Goal: Task Accomplishment & Management: Manage account settings

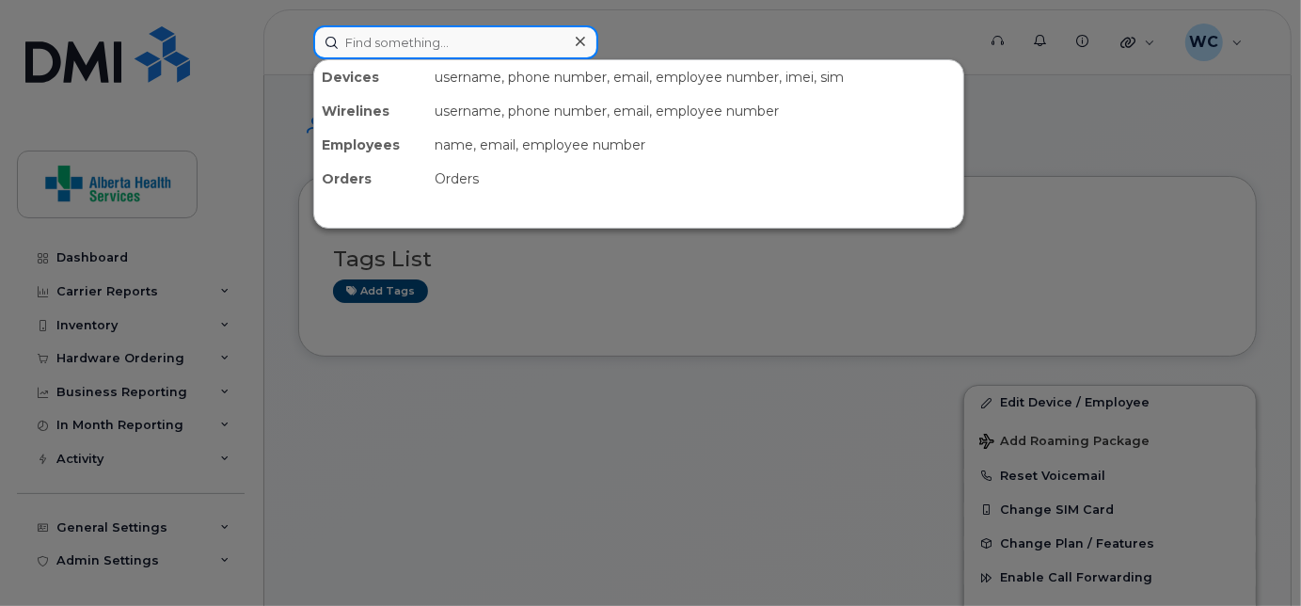
click at [399, 40] on input at bounding box center [455, 42] width 285 height 34
paste input "+17808817498"
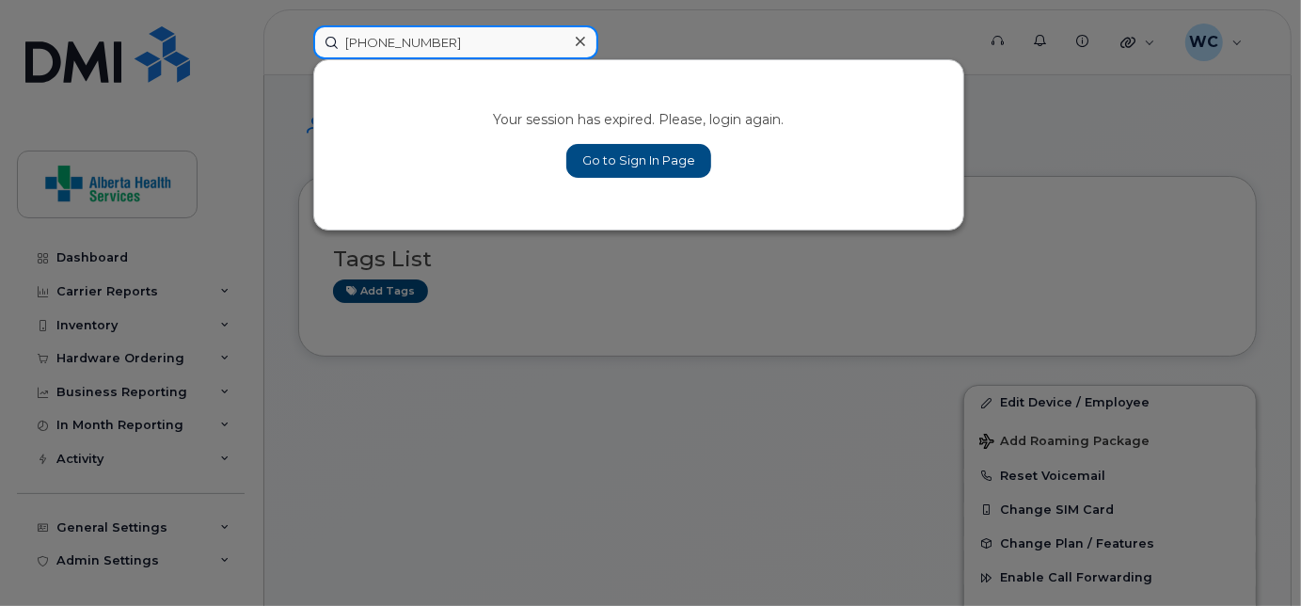
drag, startPoint x: 359, startPoint y: 40, endPoint x: 1357, endPoint y: 201, distance: 1010.5
type input "+1"
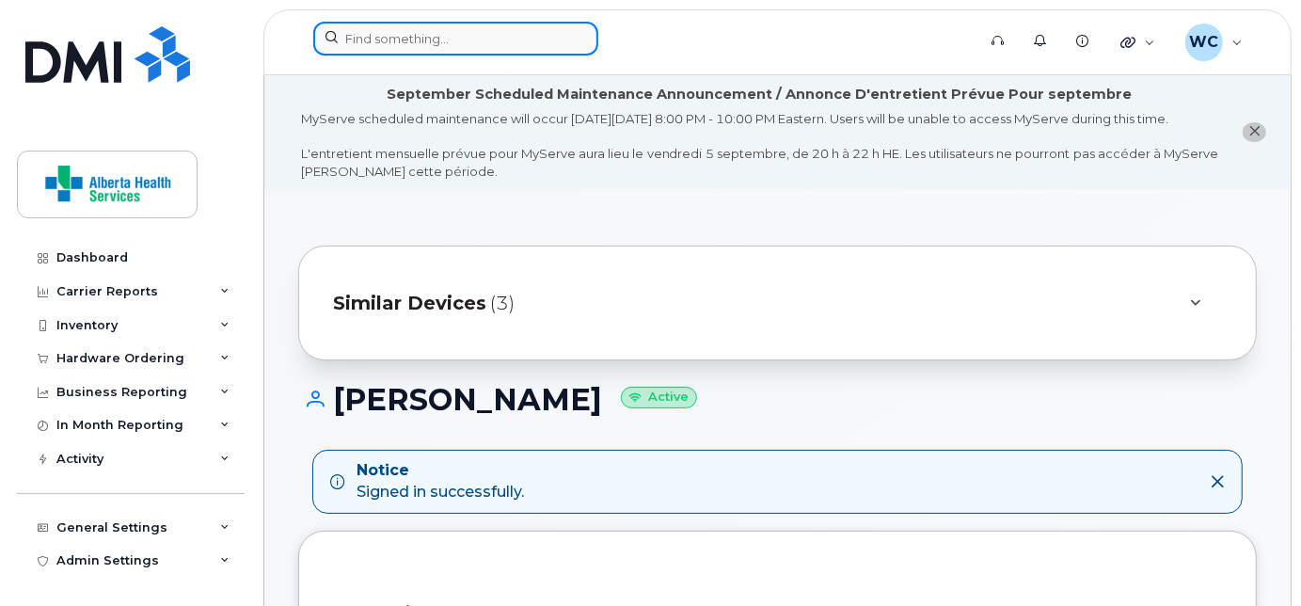
click at [427, 46] on input at bounding box center [455, 39] width 285 height 34
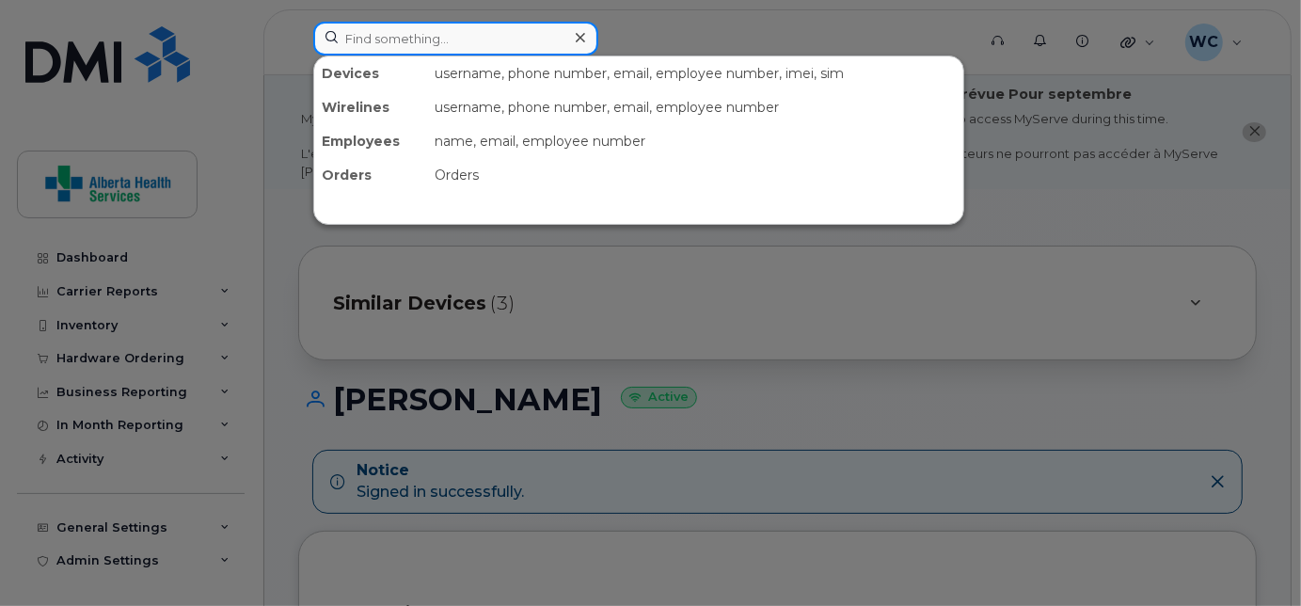
paste input "7808817498"
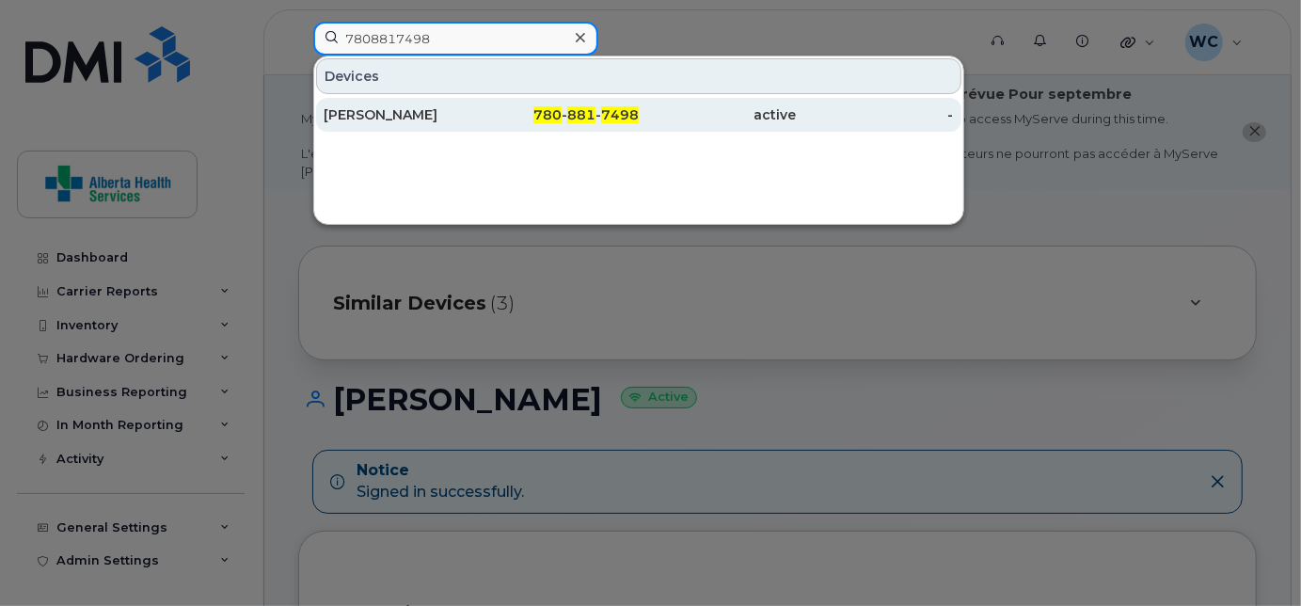
type input "7808817498"
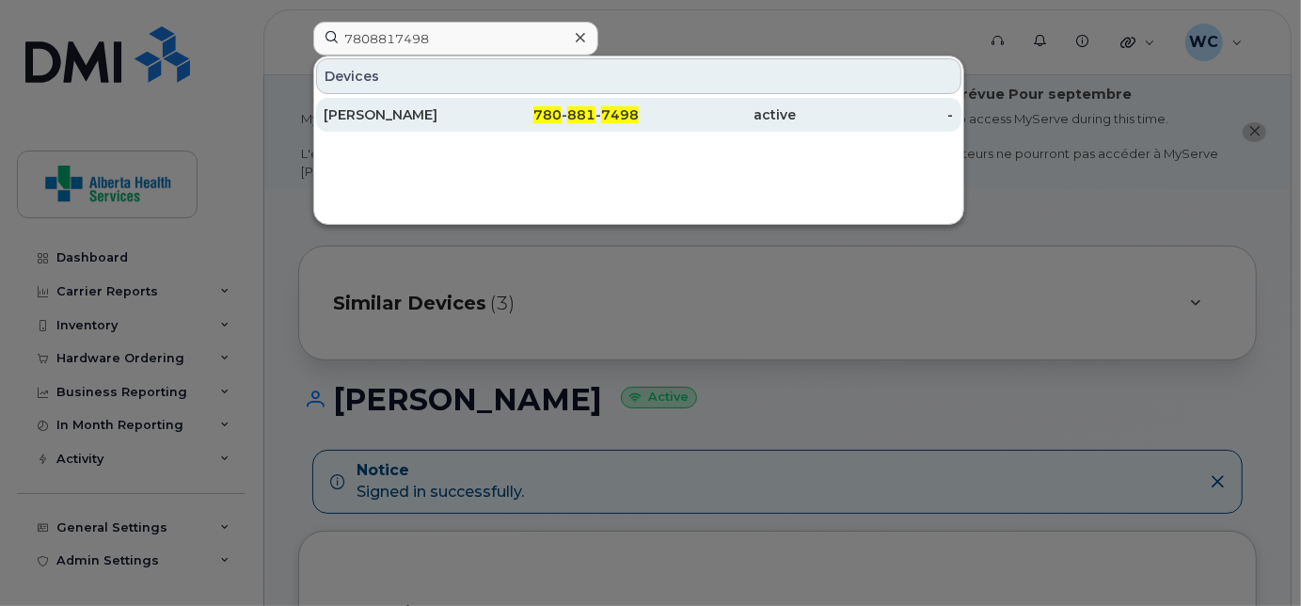
click at [554, 119] on span "780" at bounding box center [548, 114] width 28 height 17
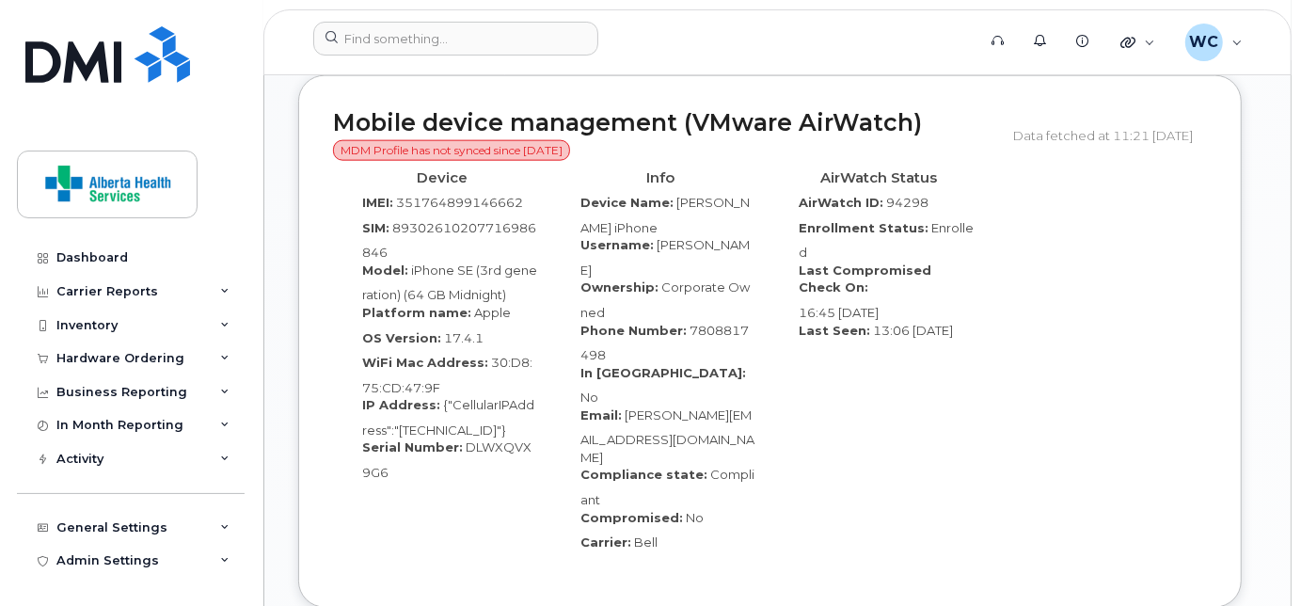
scroll to position [1514, 0]
drag, startPoint x: 459, startPoint y: 444, endPoint x: 466, endPoint y: 437, distance: 10.0
click at [477, 463] on div "Serial Number: DLWXQVX9G6" at bounding box center [442, 459] width 190 height 42
copy span "DLWXQVX9G6"
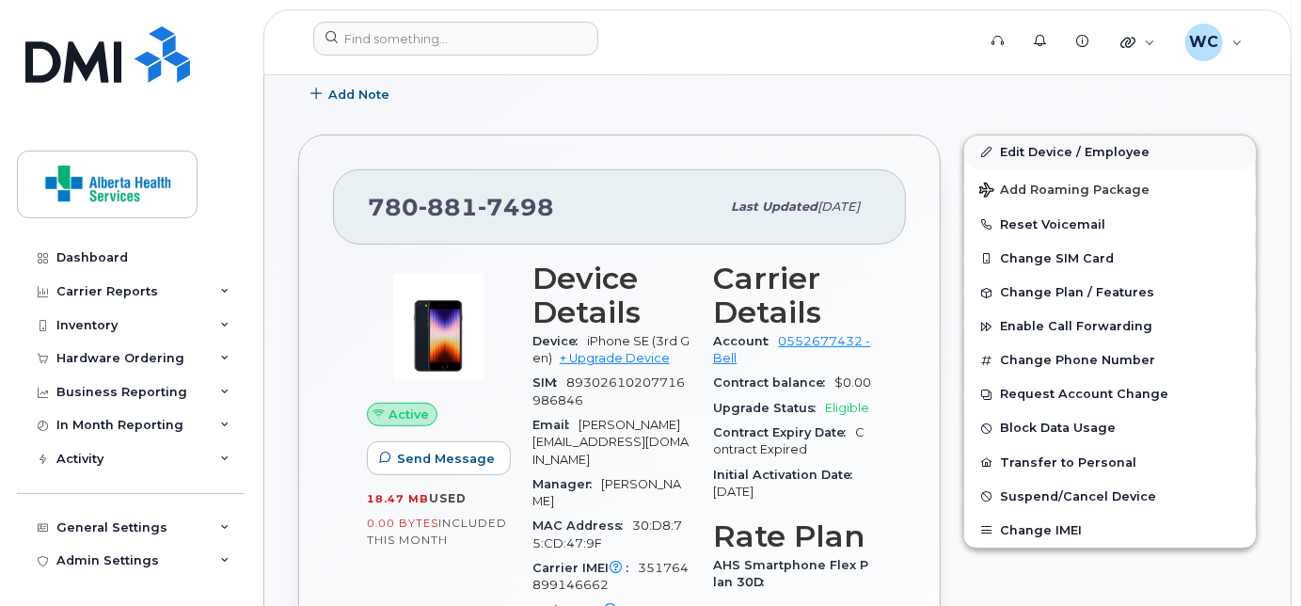
scroll to position [422, 0]
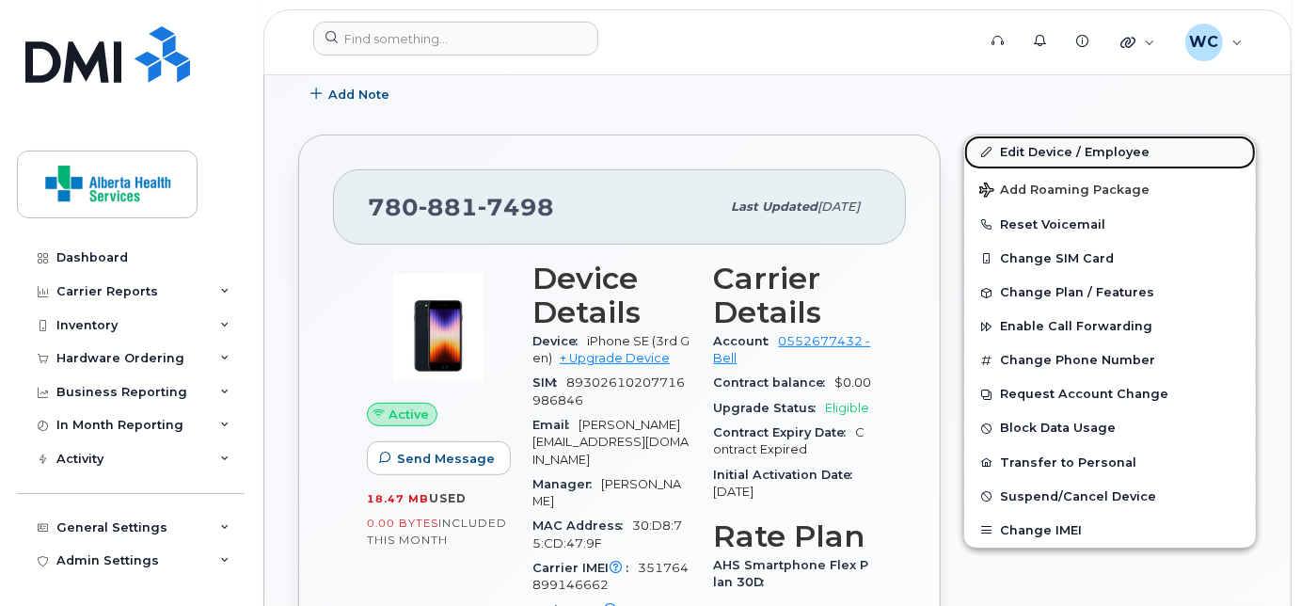
click at [1056, 166] on link "Edit Device / Employee" at bounding box center [1111, 153] width 292 height 34
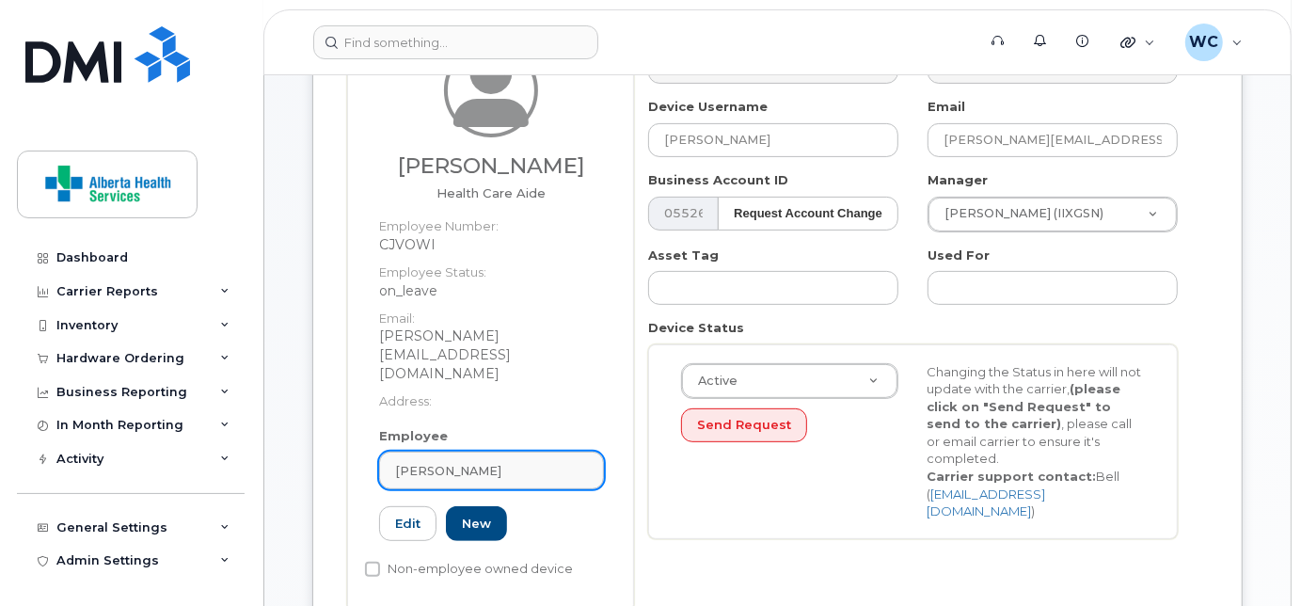
scroll to position [339, 0]
click at [535, 462] on div "[PERSON_NAME]" at bounding box center [491, 471] width 193 height 18
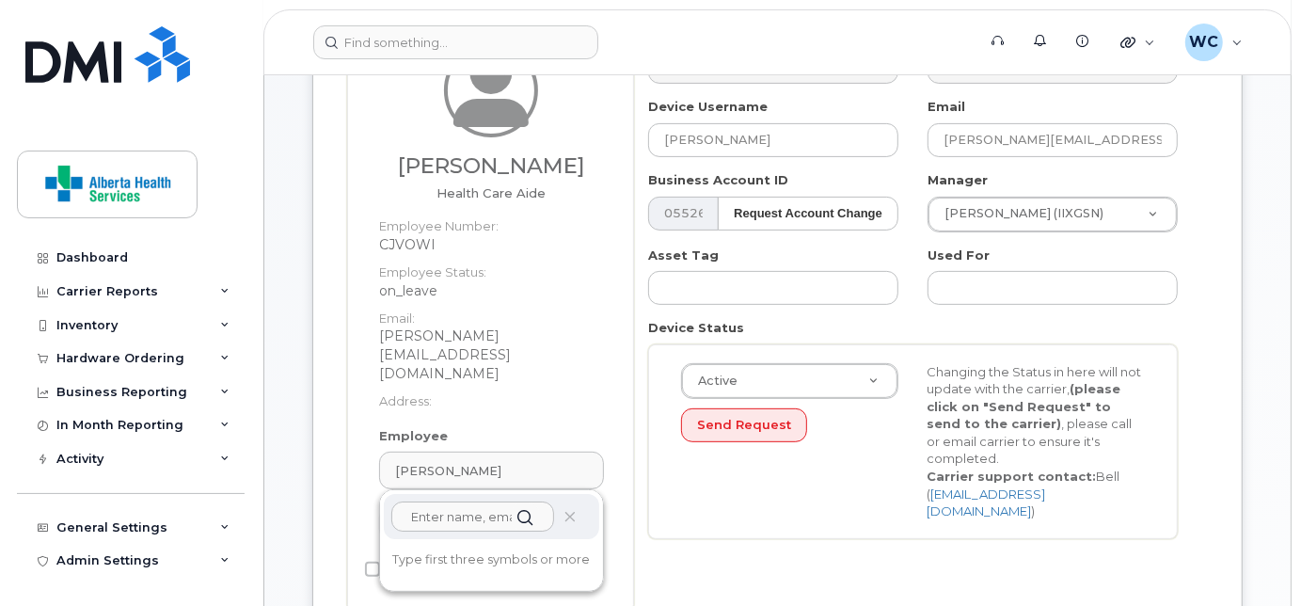
paste input "Mary Ann Aronchay"
drag, startPoint x: 476, startPoint y: 497, endPoint x: 513, endPoint y: 463, distance: 49.9
click at [484, 502] on input "Mary Ann Aronchay" at bounding box center [472, 517] width 163 height 30
drag, startPoint x: 474, startPoint y: 497, endPoint x: 687, endPoint y: 520, distance: 214.0
click at [687, 520] on div "Andrea Mitchelmore Health Care Aide Employee Number: CJVOWI Employee Status: on…" at bounding box center [777, 318] width 861 height 587
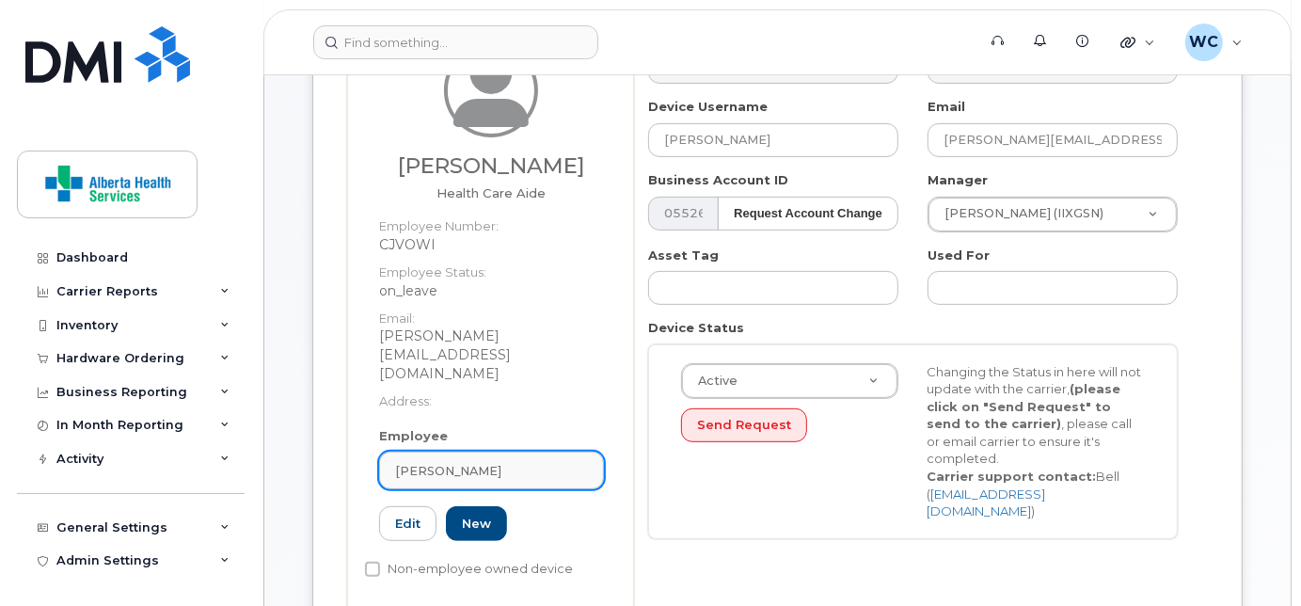
click at [497, 452] on link "[PERSON_NAME]" at bounding box center [491, 471] width 225 height 38
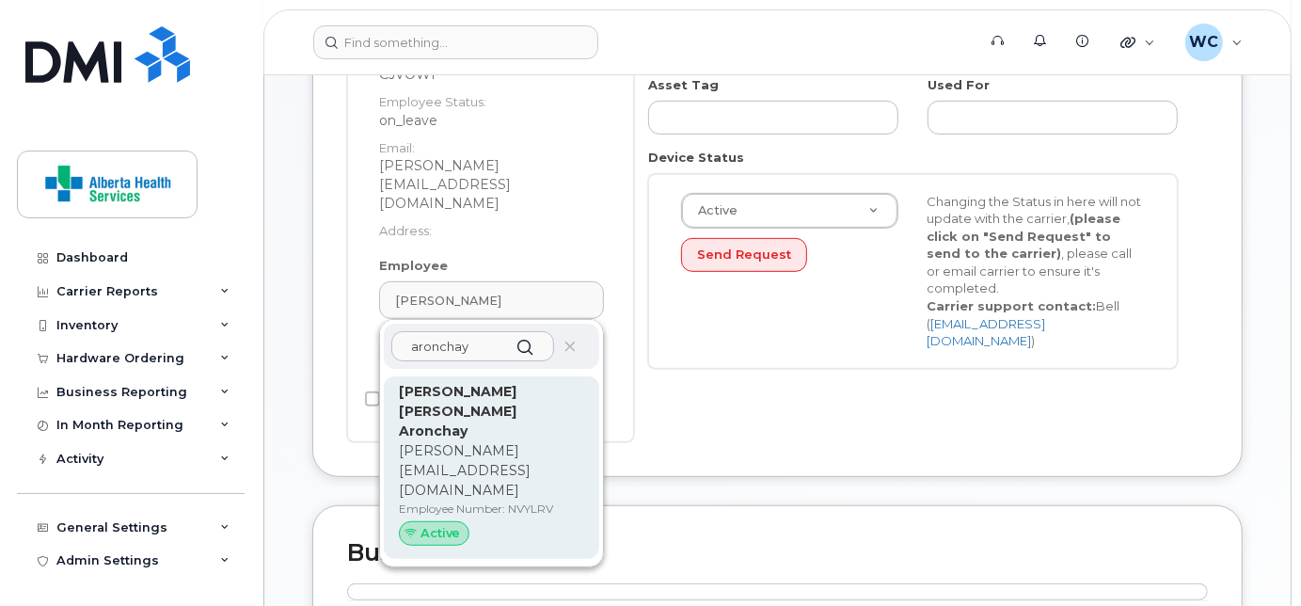
type input "aronchay"
click at [470, 441] on p "MaryAnn.Aronchay@assistedlivingalberta.ca" at bounding box center [491, 470] width 185 height 59
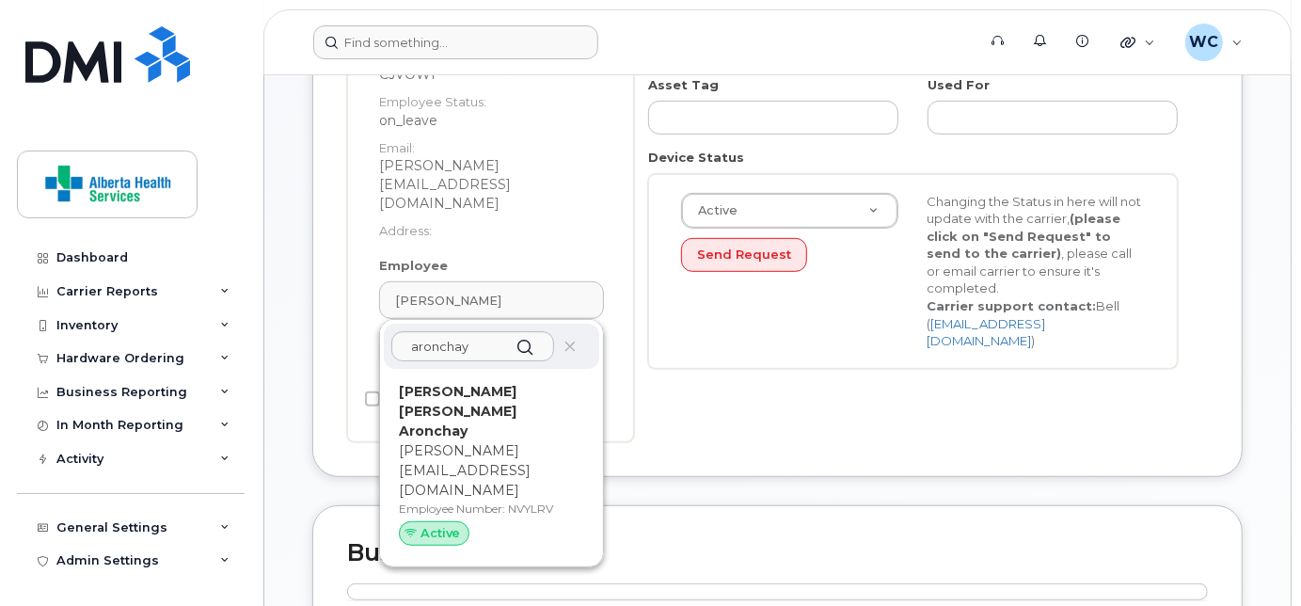
type input "NVYLRV"
type input "[PERSON_NAME] [PERSON_NAME] Aronchay"
type input "[PERSON_NAME][EMAIL_ADDRESS][DOMAIN_NAME]"
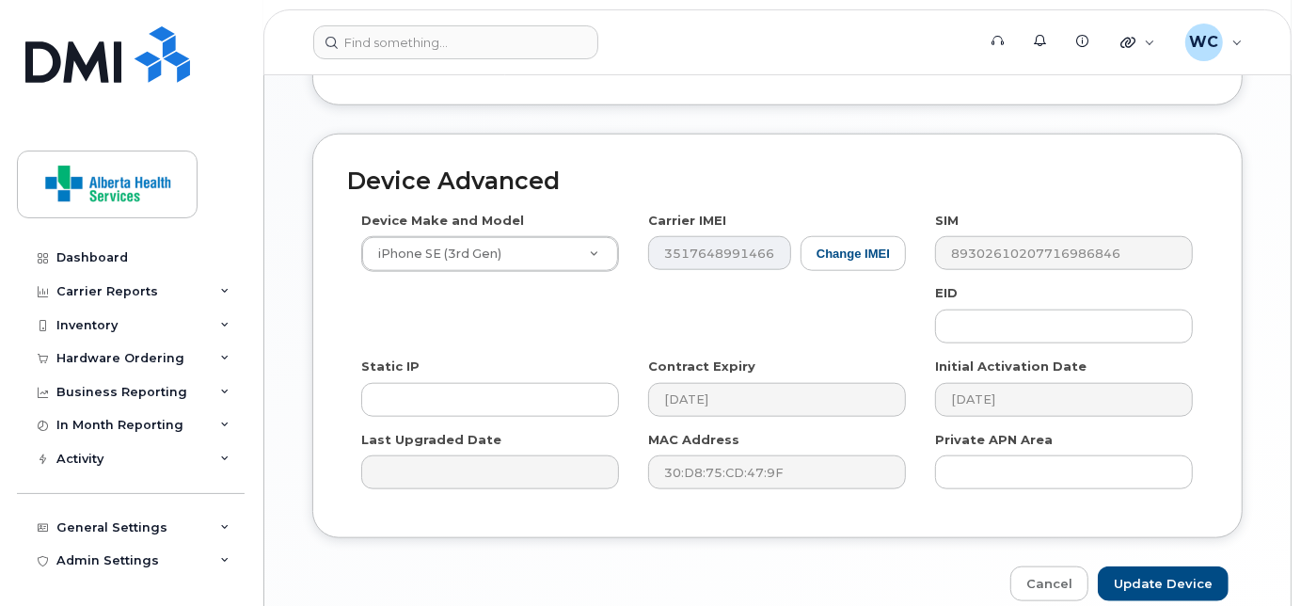
scroll to position [1175, 0]
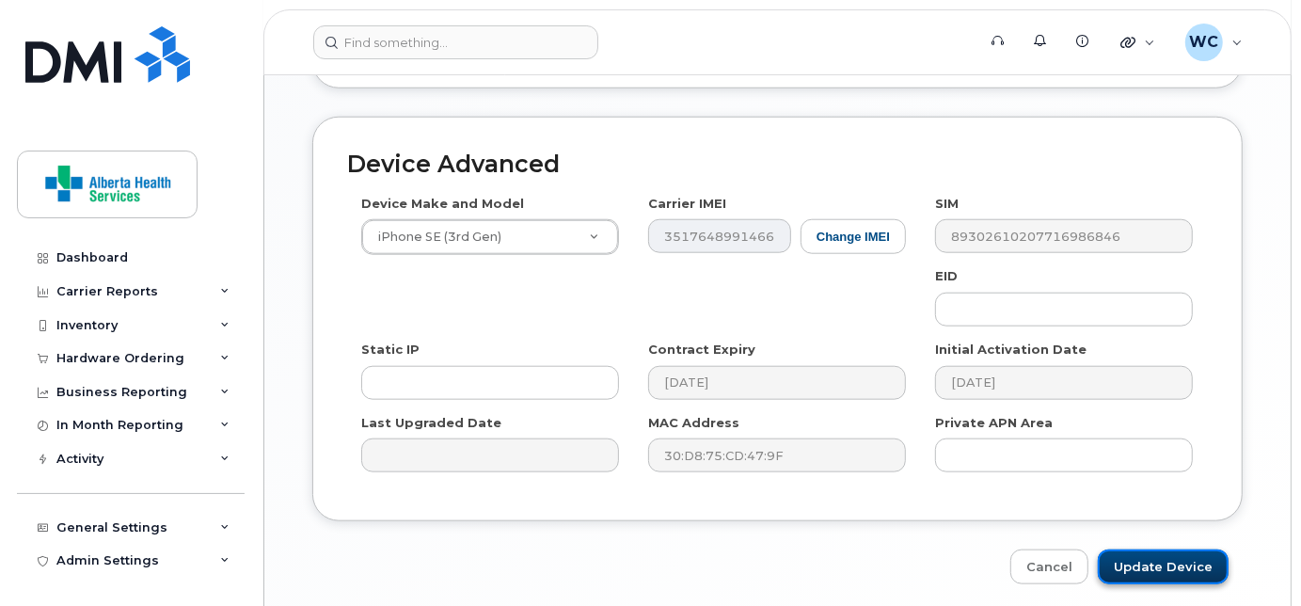
click at [1169, 550] on input "Update Device" at bounding box center [1163, 567] width 131 height 35
type input "Saving..."
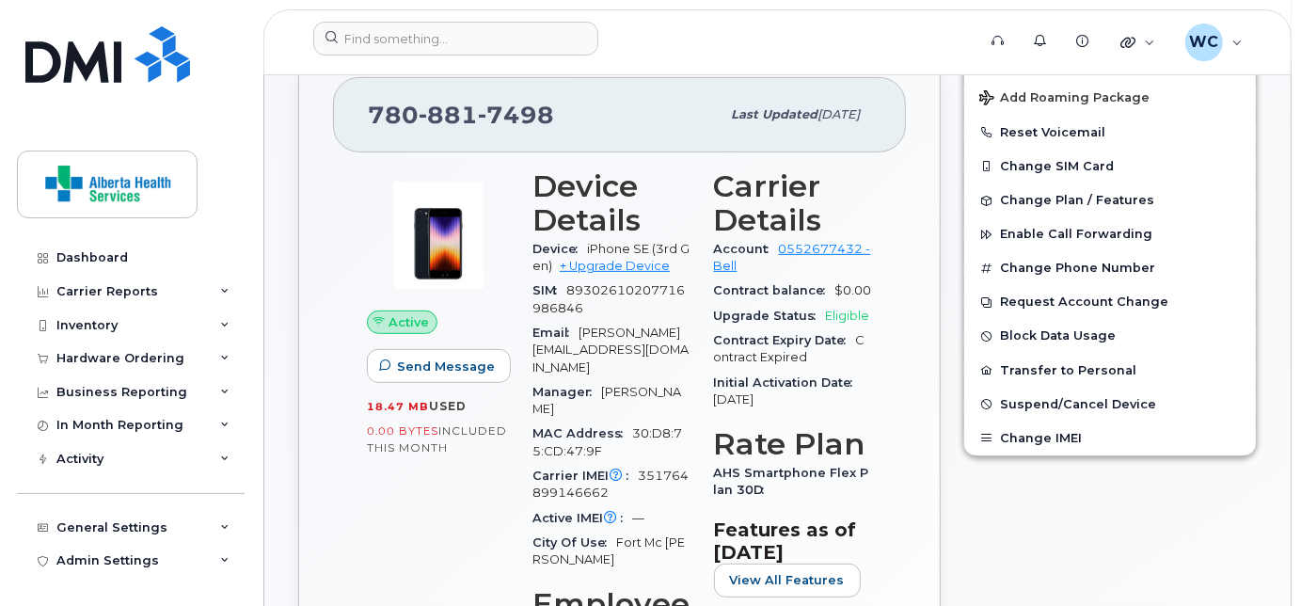
scroll to position [516, 0]
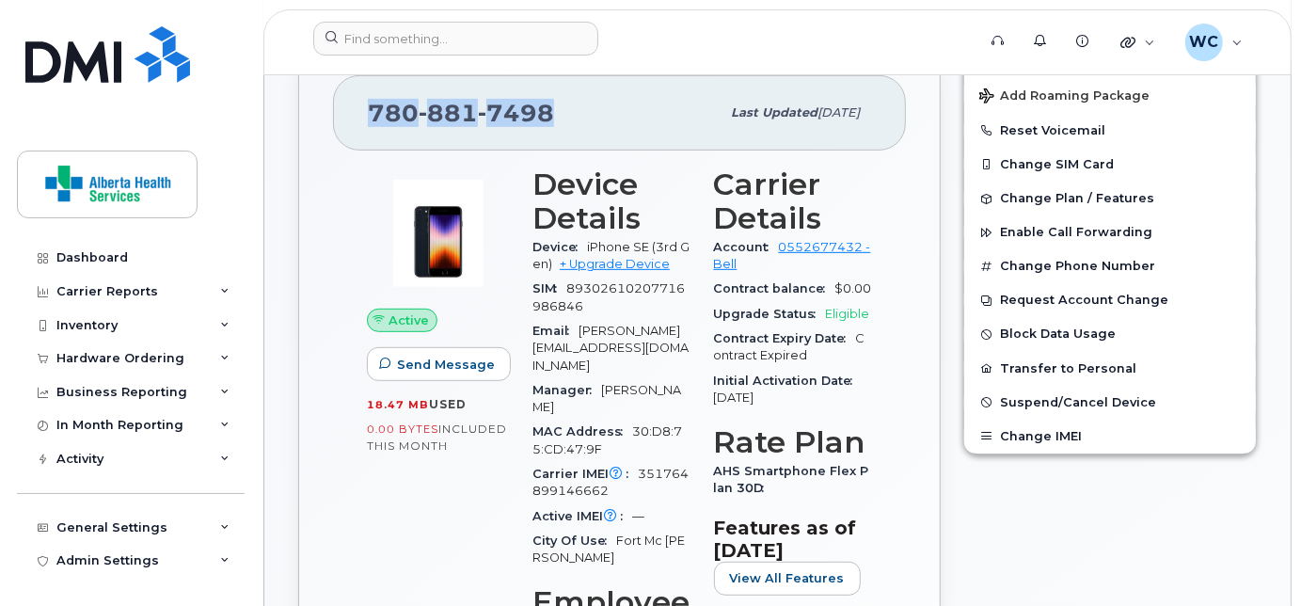
drag, startPoint x: 550, startPoint y: 128, endPoint x: 311, endPoint y: 112, distance: 239.6
click at [311, 112] on div "[PHONE_NUMBER] Last updated [DATE] Active Send Message 18.47 MB  used 0.00 Byte…" at bounding box center [619, 569] width 643 height 1058
copy span "[PHONE_NUMBER]"
